Goal: Transaction & Acquisition: Purchase product/service

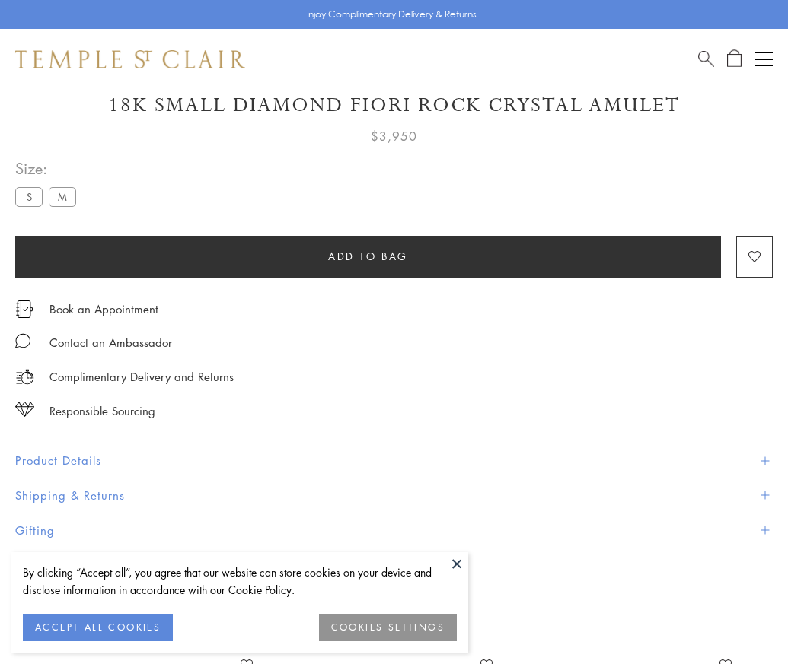
scroll to position [48, 0]
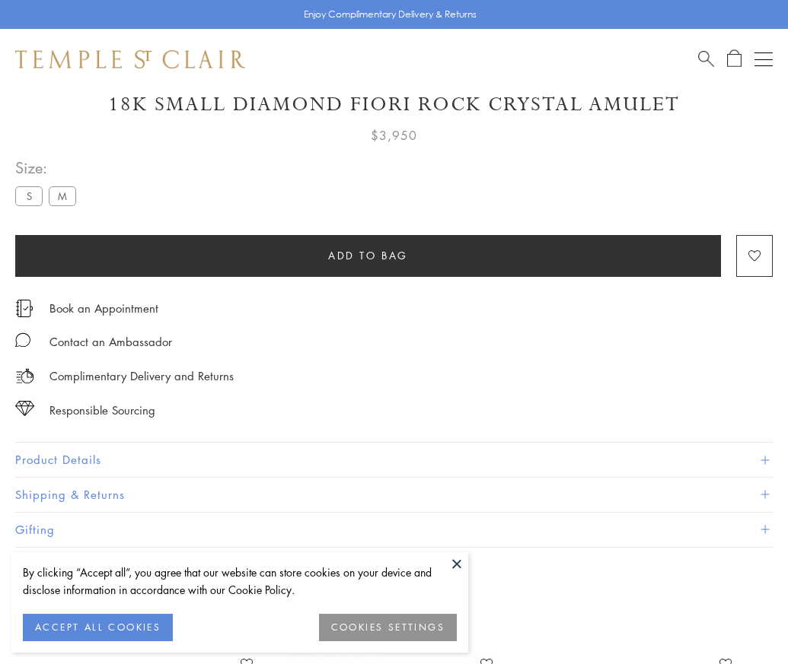
click at [368, 255] on span "Add to bag" at bounding box center [368, 255] width 80 height 17
